Goal: Task Accomplishment & Management: Manage account settings

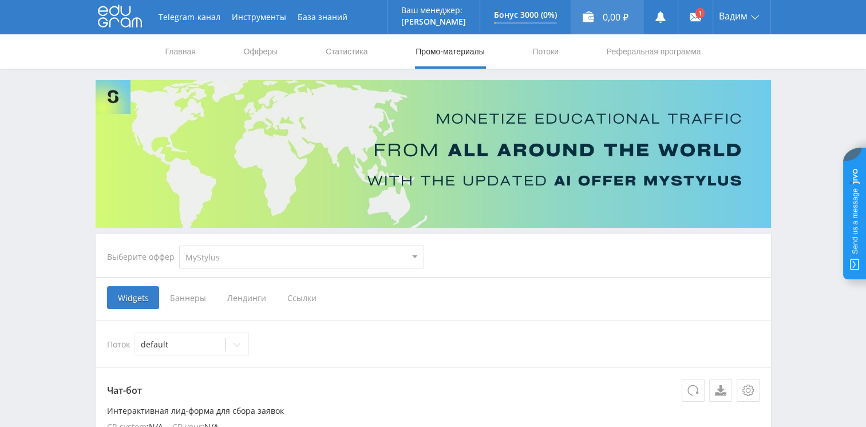
click at [605, 32] on div "0,00 ₽" at bounding box center [608, 17] width 72 height 34
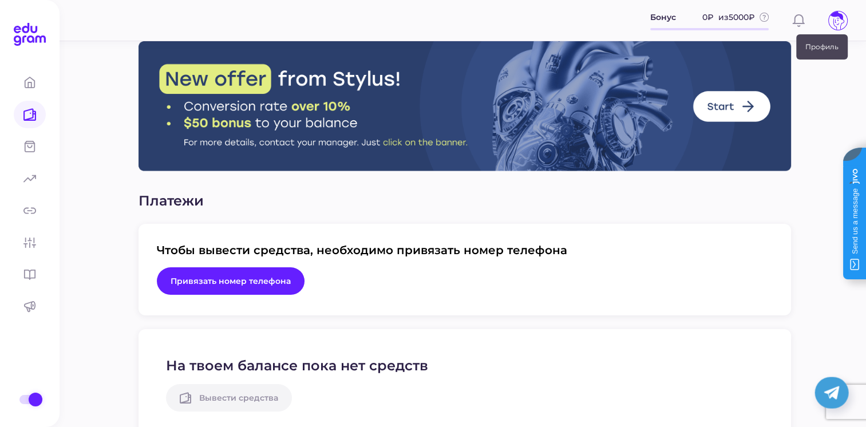
click at [838, 19] on icon at bounding box center [838, 20] width 18 height 18
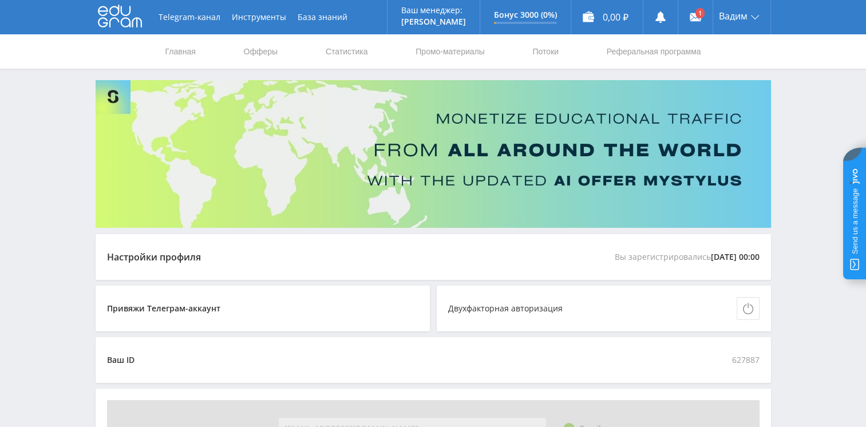
click at [714, 259] on span "25.08.2025 00:00" at bounding box center [735, 257] width 49 height 23
click at [756, 253] on span "25.08.2025 00:00" at bounding box center [735, 257] width 49 height 23
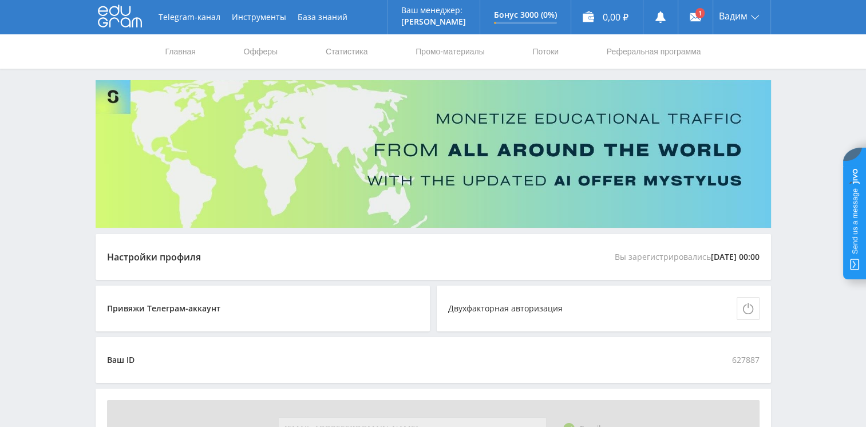
click at [711, 253] on span "25.08.2025 00:00" at bounding box center [735, 257] width 49 height 23
drag, startPoint x: 706, startPoint y: 253, endPoint x: 766, endPoint y: 251, distance: 60.2
click at [766, 251] on div "Настройки профиля Вы зарегистрировались 25.08.2025 00:00" at bounding box center [434, 257] width 676 height 46
click at [644, 152] on img at bounding box center [434, 154] width 676 height 148
click at [738, 255] on span "25.08.2025 00:00" at bounding box center [735, 257] width 49 height 23
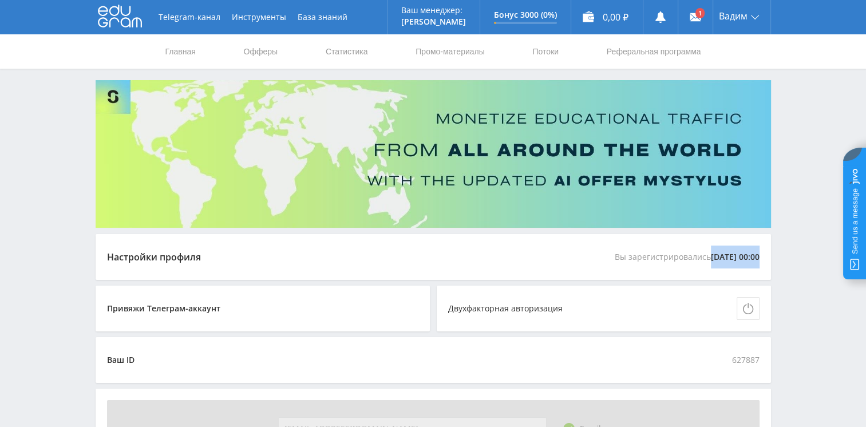
click at [729, 255] on span "25.08.2025 00:00" at bounding box center [735, 257] width 49 height 23
drag, startPoint x: 199, startPoint y: 251, endPoint x: 109, endPoint y: 251, distance: 89.9
click at [109, 252] on div "Настройки профиля" at bounding box center [154, 257] width 94 height 10
click at [686, 17] on link at bounding box center [696, 17] width 34 height 34
